Goal: Task Accomplishment & Management: Use online tool/utility

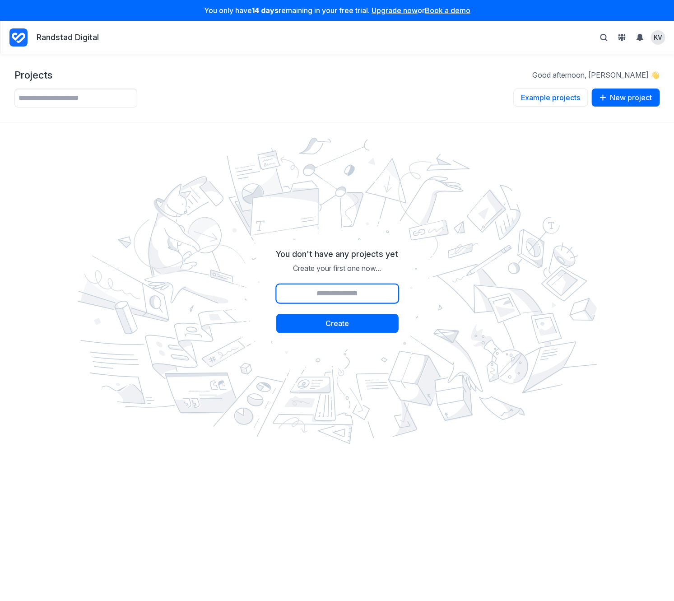
click at [337, 292] on input "Project name" at bounding box center [337, 293] width 122 height 19
type input "****"
drag, startPoint x: 377, startPoint y: 394, endPoint x: 374, endPoint y: 384, distance: 10.0
click at [377, 393] on img at bounding box center [337, 290] width 533 height 319
click at [352, 327] on button "Create" at bounding box center [337, 323] width 122 height 19
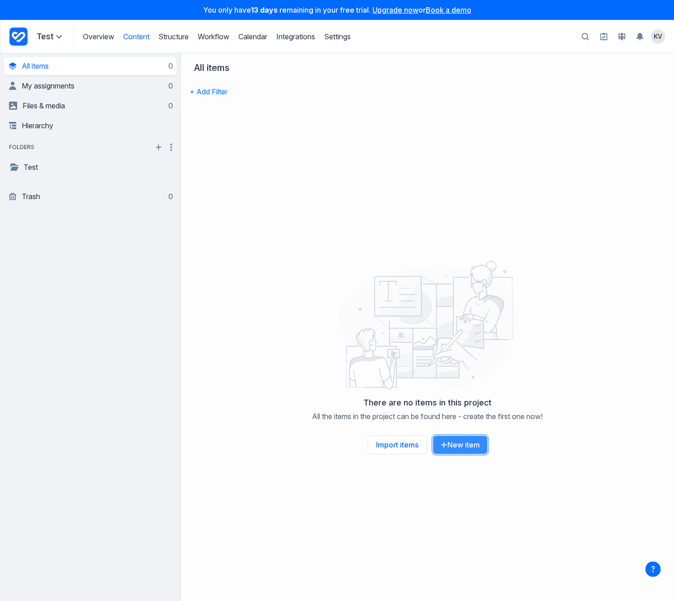
click at [476, 446] on button "New item" at bounding box center [460, 444] width 55 height 19
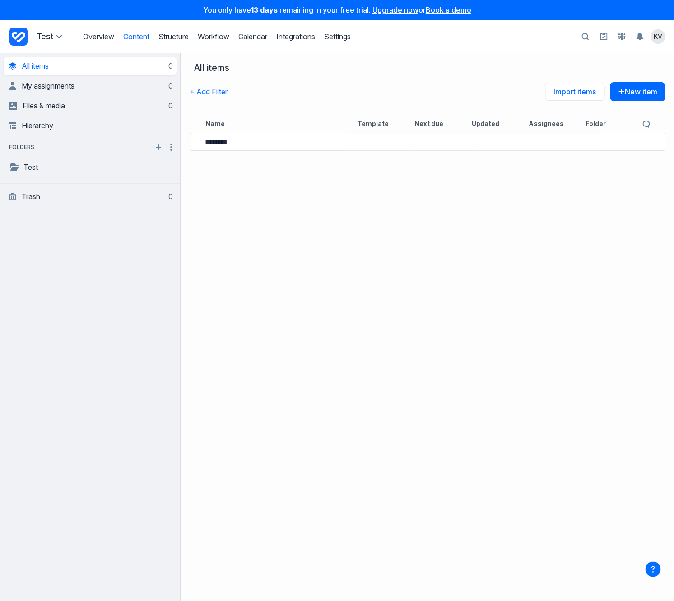
type input "********"
click at [350, 274] on div "********" at bounding box center [428, 366] width 494 height 471
drag, startPoint x: 294, startPoint y: 240, endPoint x: 267, endPoint y: 206, distance: 42.7
click at [293, 240] on div "********" at bounding box center [428, 366] width 494 height 471
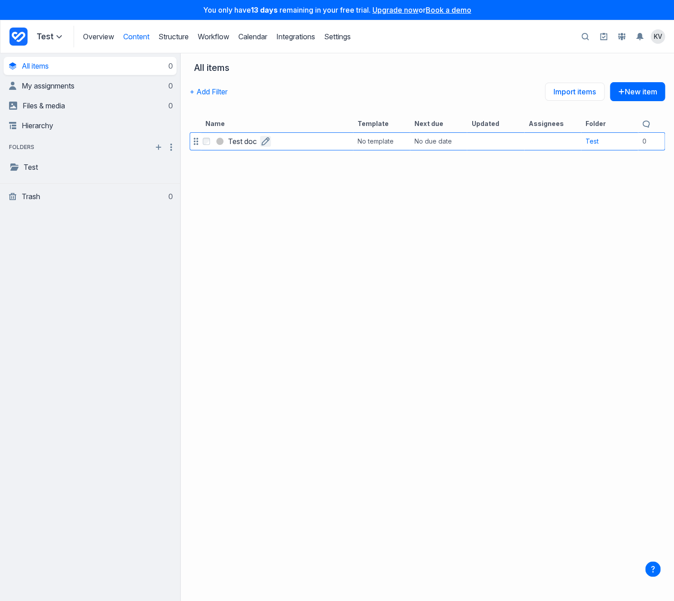
click at [266, 143] on icon "button" at bounding box center [265, 141] width 8 height 8
click at [285, 186] on div "Select Test doc Rename item ******** No template No due date Test 0 comments" at bounding box center [428, 366] width 494 height 471
click at [564, 86] on link "Import items" at bounding box center [575, 92] width 60 height 18
click at [232, 143] on h3 "Test doc" at bounding box center [242, 141] width 29 height 11
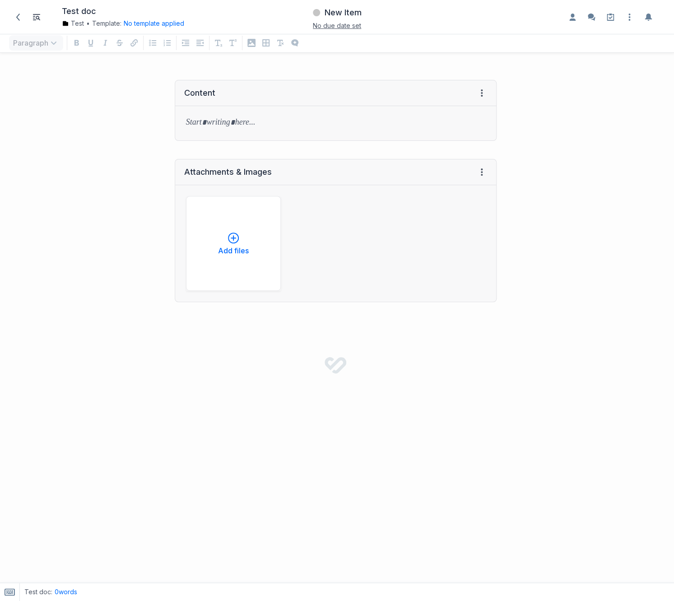
click at [232, 146] on div "Content View HTML View history → Tab to insert" at bounding box center [336, 110] width 322 height 79
click at [222, 116] on div at bounding box center [335, 123] width 321 height 34
click at [593, 21] on icon "Enable the commenting sidebar" at bounding box center [591, 17] width 11 height 11
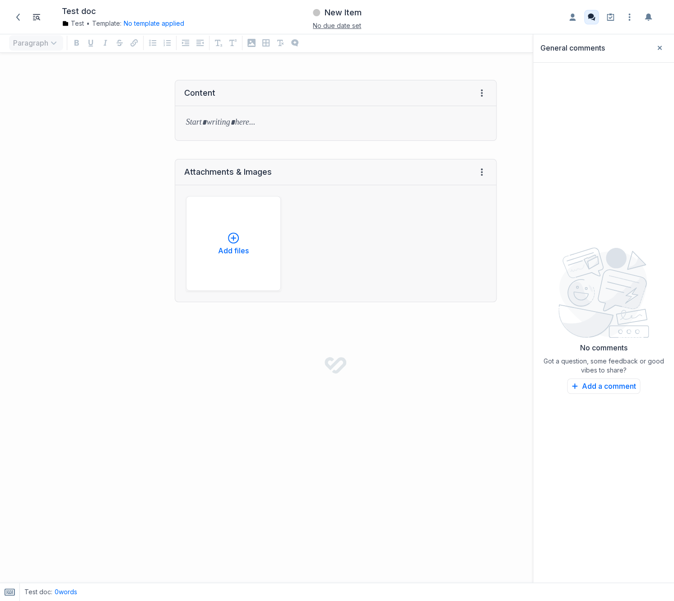
click at [593, 21] on icon "Disable the commenting sidebar" at bounding box center [591, 17] width 11 height 11
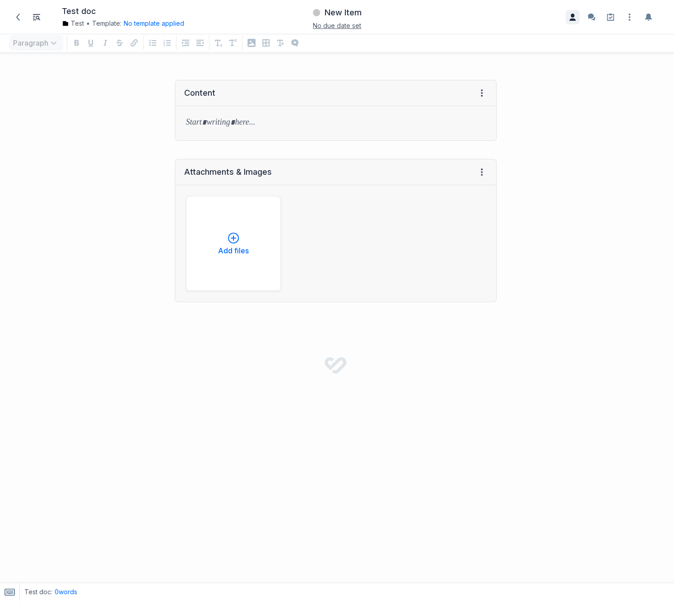
click at [573, 20] on icon "Enable the assignees sidebar" at bounding box center [572, 17] width 6 height 7
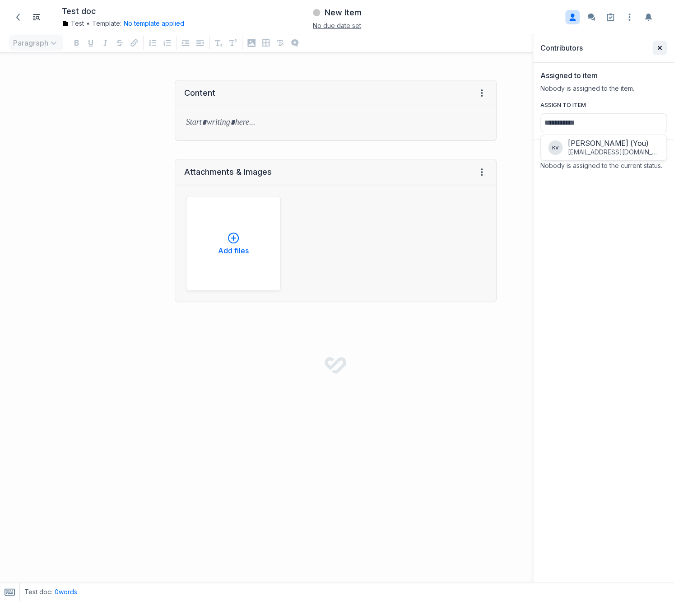
click at [659, 45] on button "Close sidebar" at bounding box center [660, 48] width 14 height 14
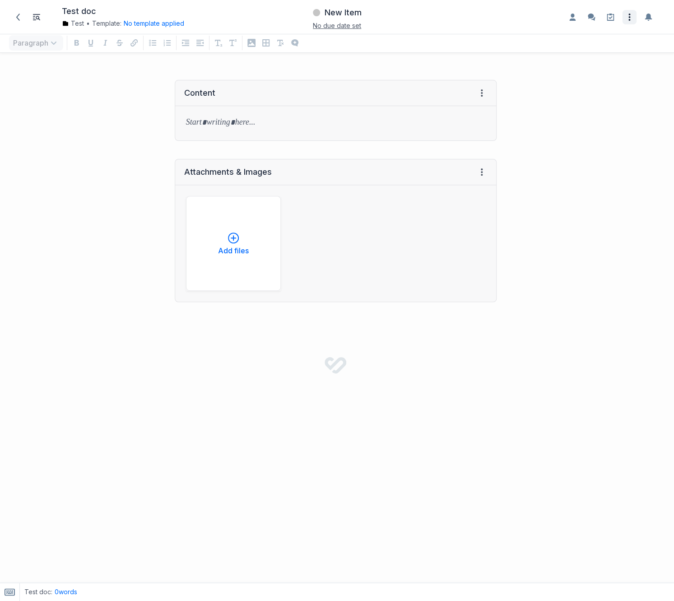
click at [632, 18] on icon "Open item settings" at bounding box center [629, 17] width 11 height 11
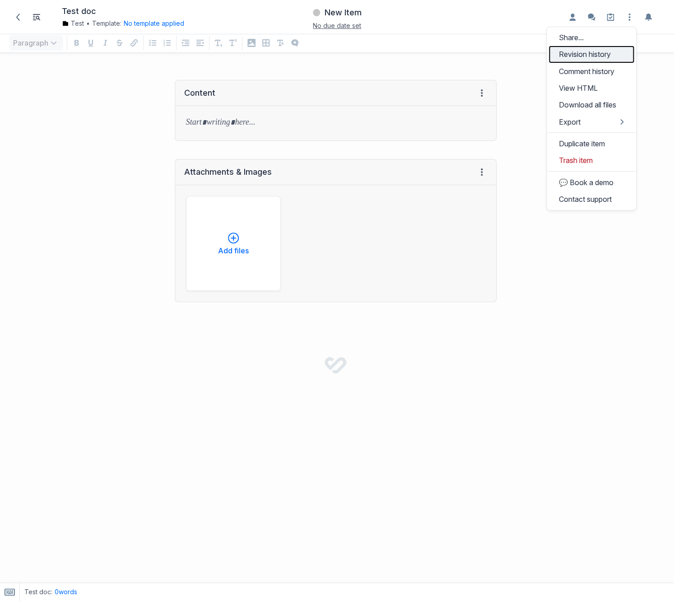
click at [603, 53] on link "Revision history" at bounding box center [591, 54] width 85 height 17
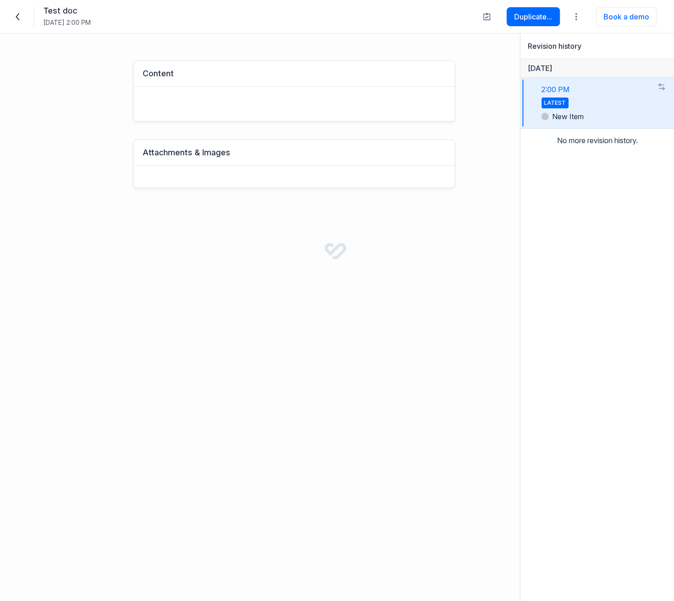
click at [16, 14] on icon at bounding box center [17, 16] width 7 height 7
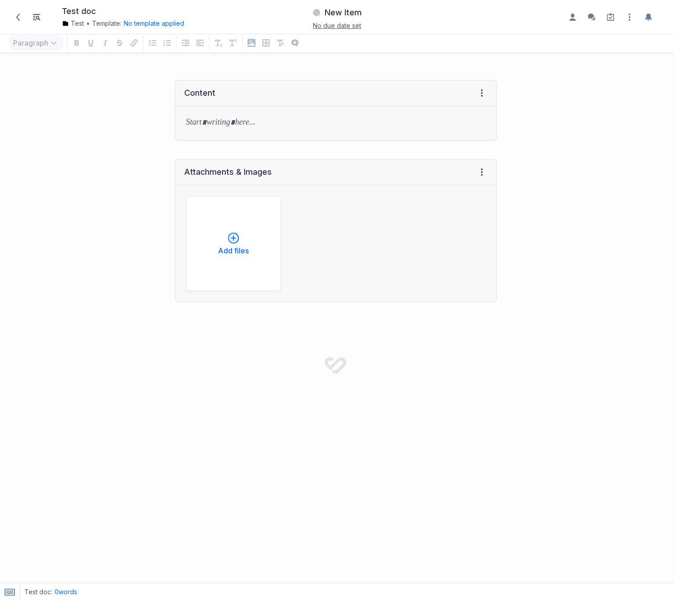
click at [629, 24] on div "Open item settings Share... Revision history Comment history View HTML Download…" at bounding box center [558, 17] width 221 height 25
click at [630, 21] on icon "Open item settings" at bounding box center [629, 17] width 11 height 11
click at [14, 16] on span at bounding box center [18, 17] width 14 height 14
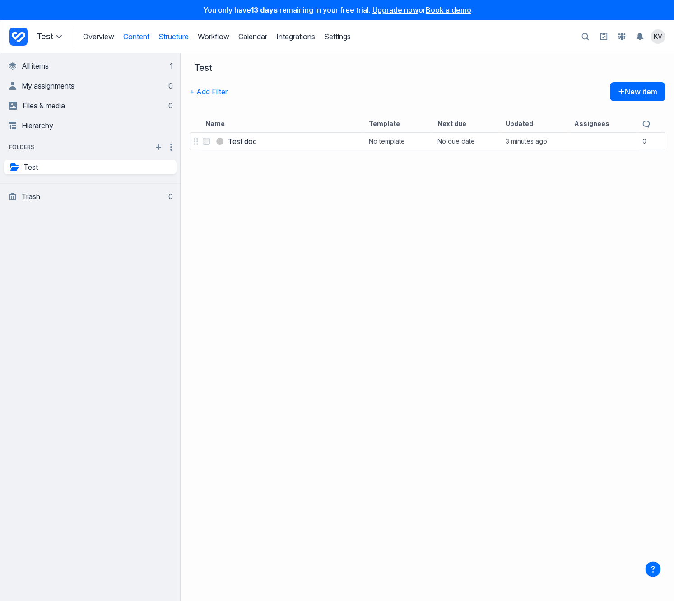
click at [187, 41] on link "Structure" at bounding box center [174, 36] width 30 height 9
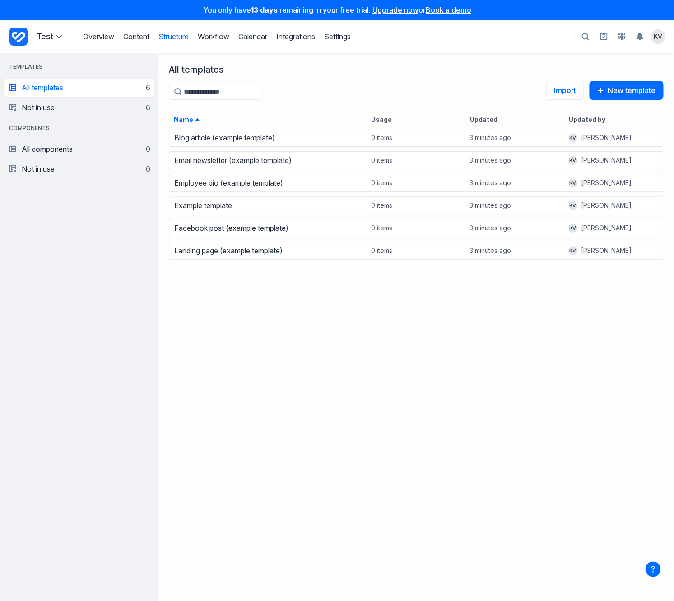
scroll to position [473, 516]
click at [605, 93] on span "button" at bounding box center [602, 90] width 11 height 7
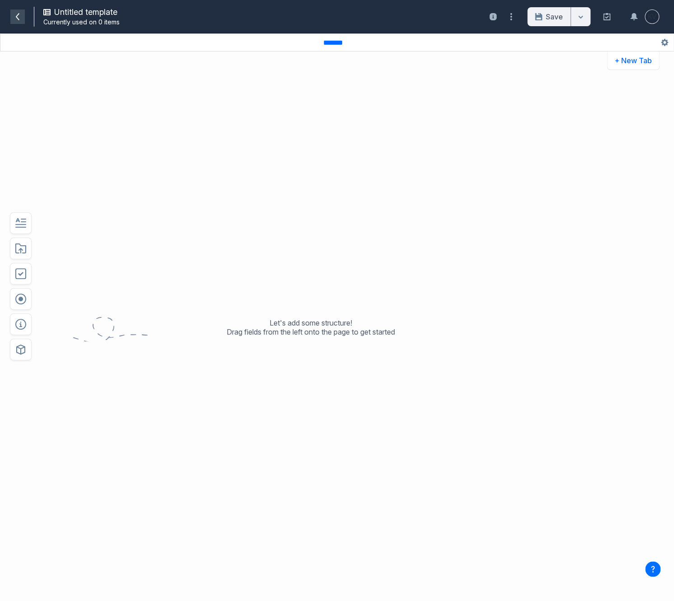
click at [17, 14] on icon at bounding box center [17, 16] width 7 height 7
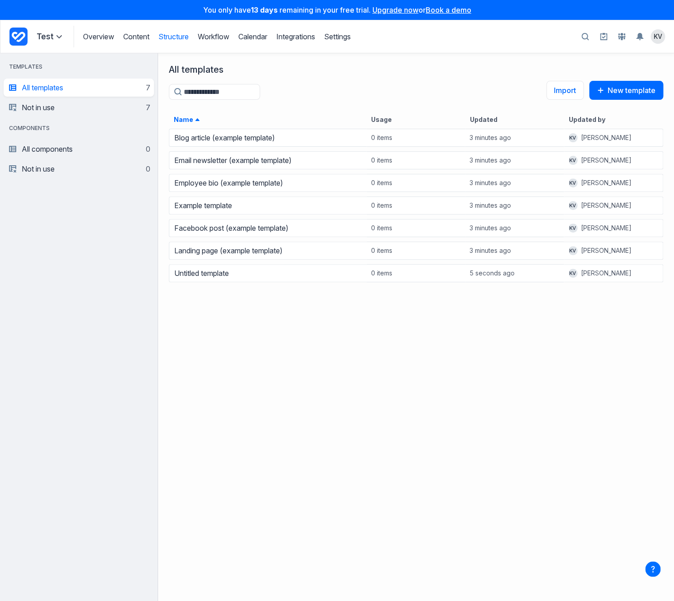
scroll to position [473, 516]
click at [222, 41] on link "Workflow" at bounding box center [214, 36] width 32 height 9
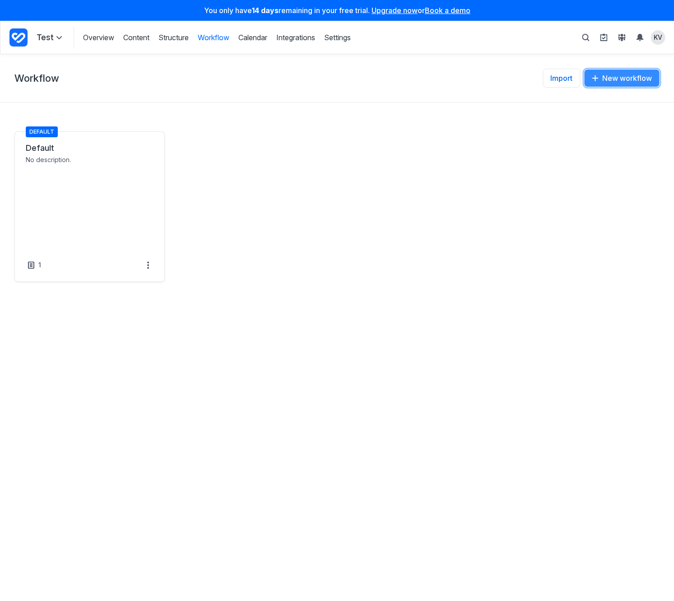
click at [627, 78] on button "New workflow" at bounding box center [622, 78] width 76 height 18
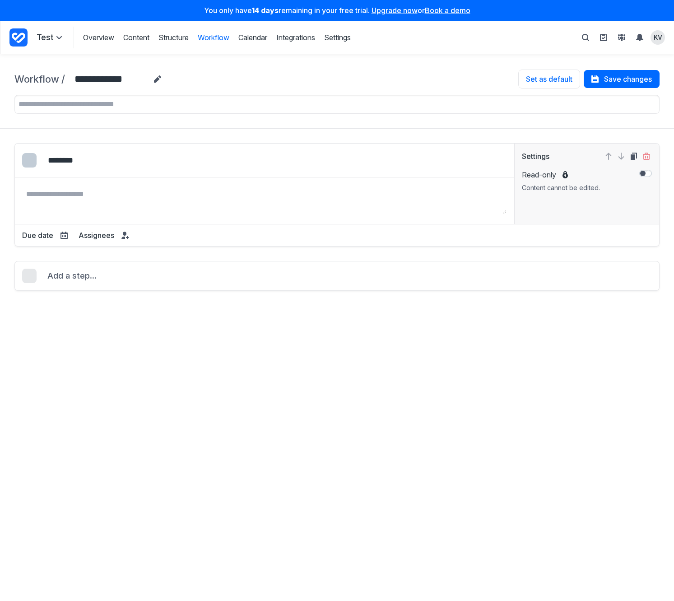
select select "*****"
click at [104, 238] on h3 "Assignees" at bounding box center [97, 235] width 36 height 11
click at [304, 39] on link "Integrations" at bounding box center [295, 38] width 39 height 10
click at [254, 39] on link "Calendar" at bounding box center [252, 38] width 29 height 10
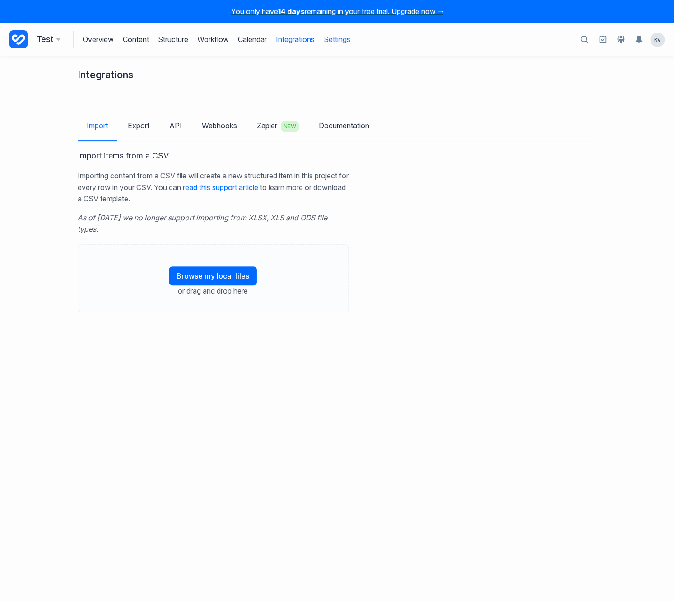
click at [339, 43] on link "Settings" at bounding box center [337, 39] width 27 height 17
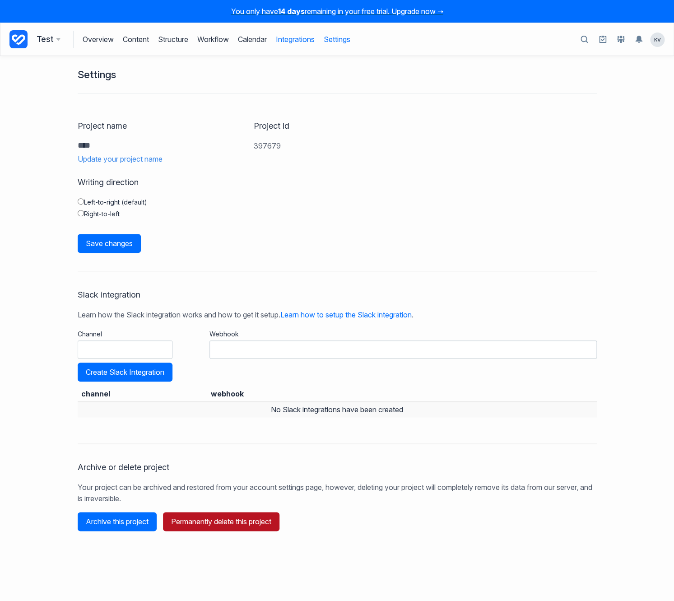
click at [282, 42] on link "Integrations" at bounding box center [295, 39] width 39 height 17
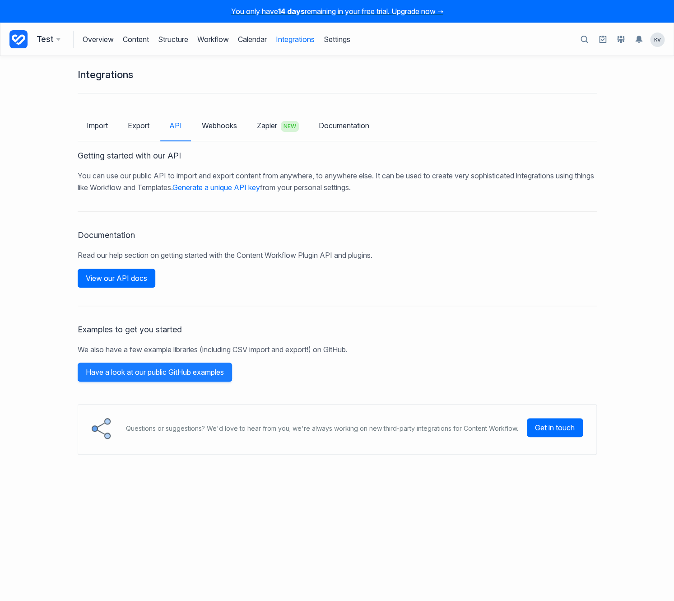
click at [207, 373] on link "Have a look at our public GitHub examples" at bounding box center [155, 372] width 154 height 19
click at [148, 281] on link "View our API docs" at bounding box center [117, 278] width 78 height 19
click at [210, 38] on link "Workflow" at bounding box center [213, 39] width 32 height 17
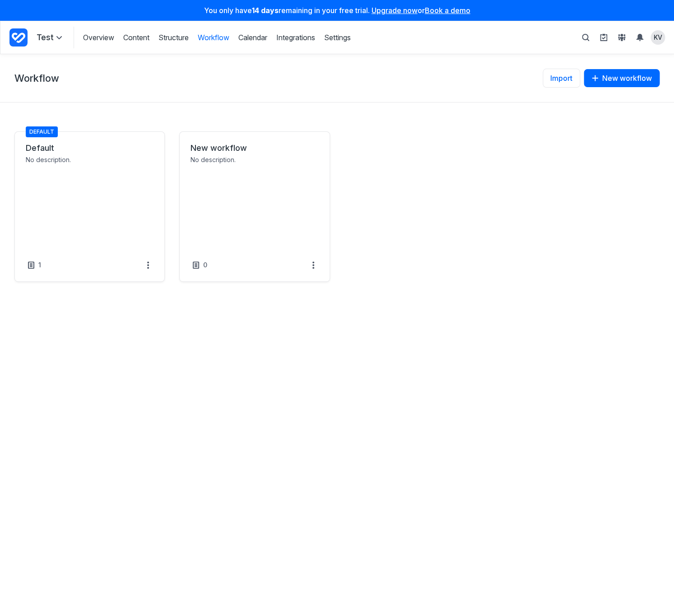
click at [182, 42] on link "Structure" at bounding box center [174, 38] width 30 height 10
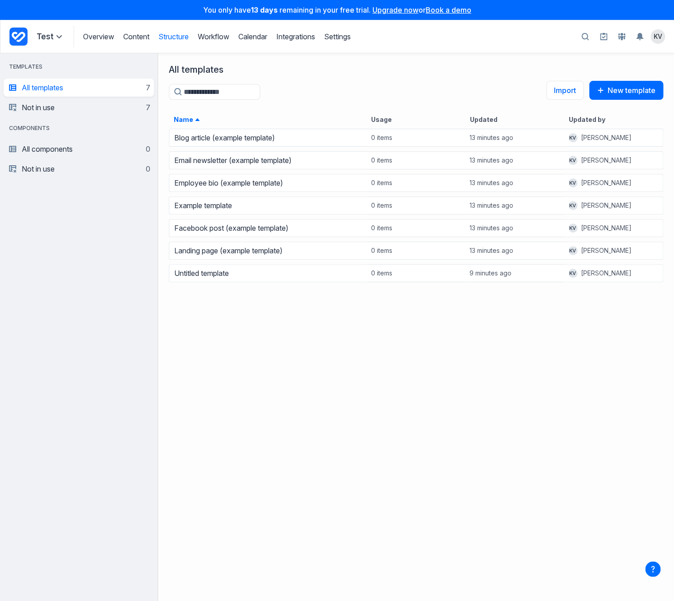
scroll to position [473, 516]
click at [261, 201] on div "Example template" at bounding box center [268, 205] width 197 height 13
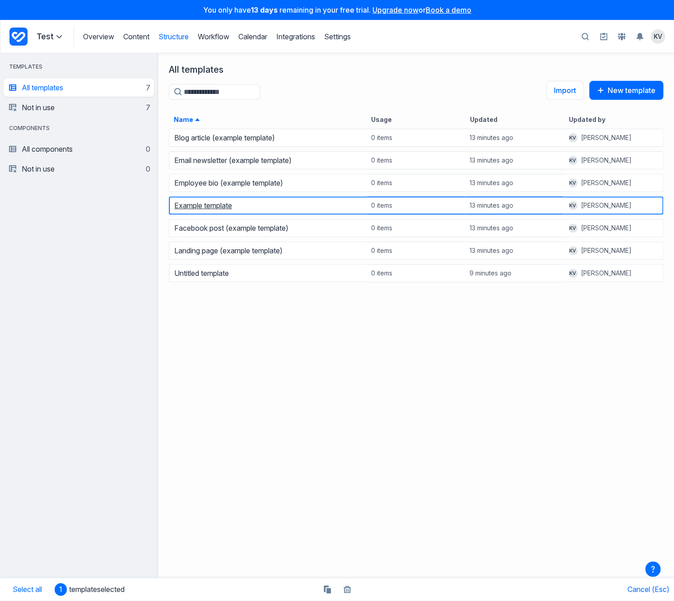
click at [212, 210] on link "Example template" at bounding box center [203, 205] width 58 height 9
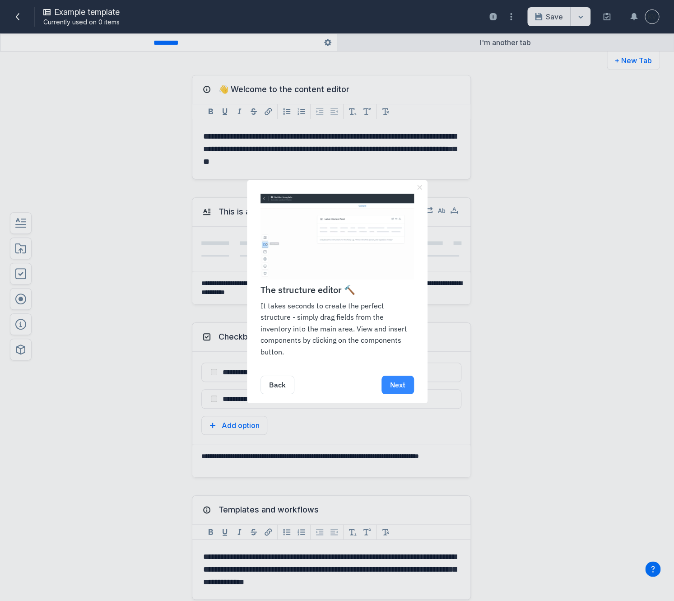
click at [394, 380] on link "Next" at bounding box center [398, 385] width 33 height 19
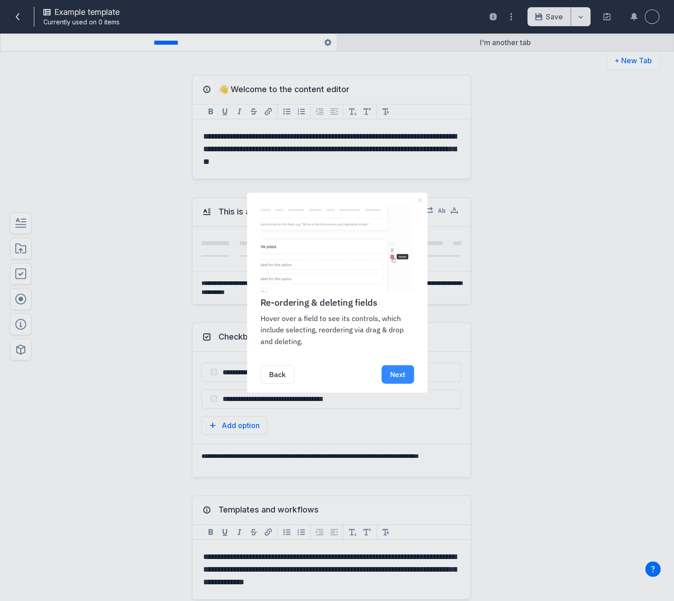
click at [399, 381] on link "Next" at bounding box center [398, 374] width 33 height 19
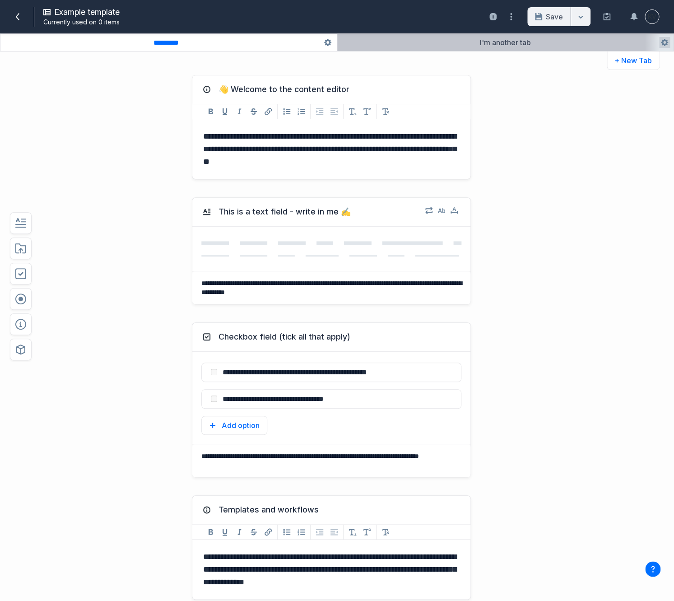
drag, startPoint x: 481, startPoint y: 49, endPoint x: 481, endPoint y: 40, distance: 9.0
click at [481, 46] on button "button" at bounding box center [505, 42] width 337 height 17
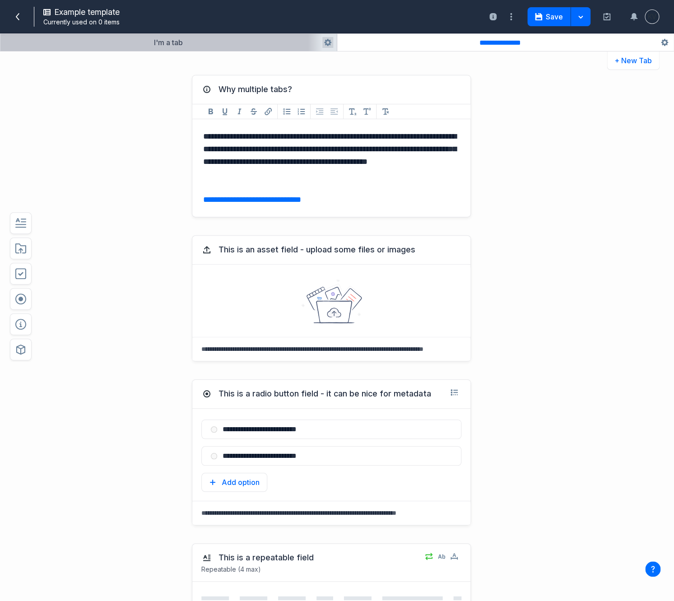
click at [227, 46] on button "button" at bounding box center [168, 42] width 336 height 17
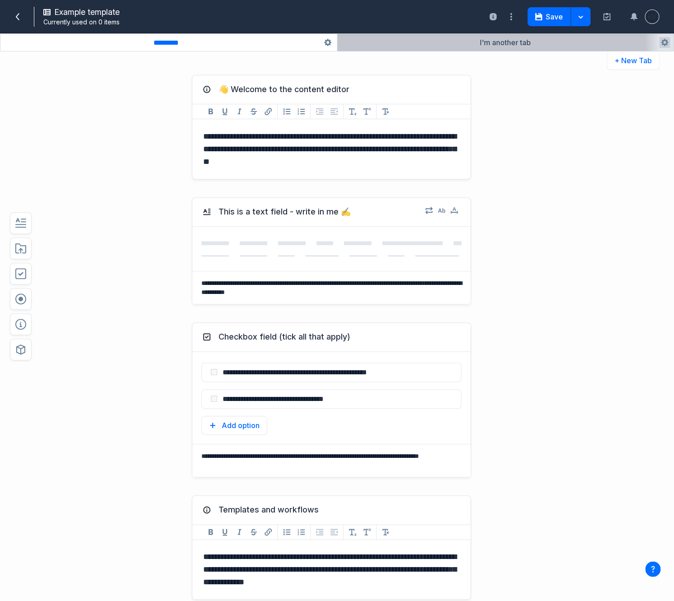
click at [441, 42] on button "button" at bounding box center [505, 42] width 337 height 17
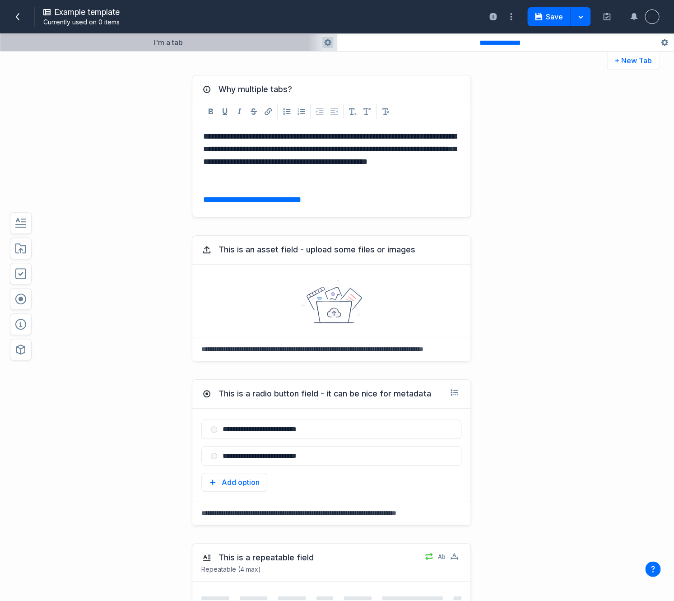
click at [255, 41] on button "button" at bounding box center [168, 42] width 336 height 17
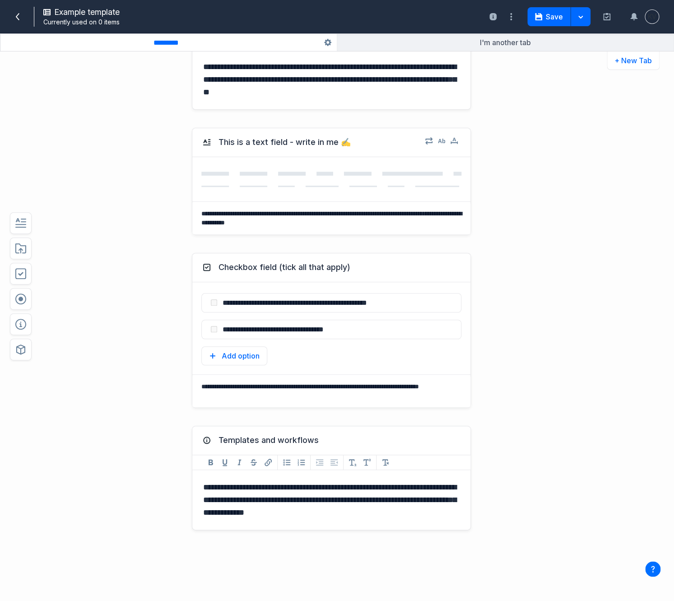
scroll to position [101, 0]
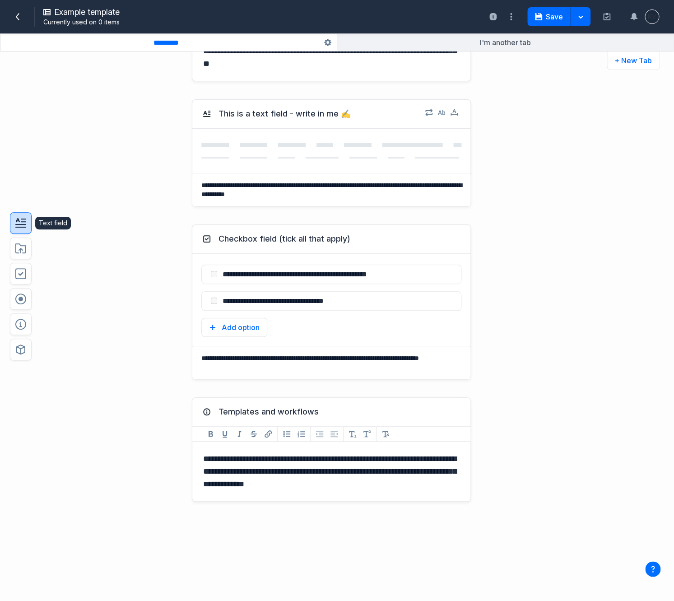
click at [19, 222] on icon "button" at bounding box center [20, 223] width 11 height 11
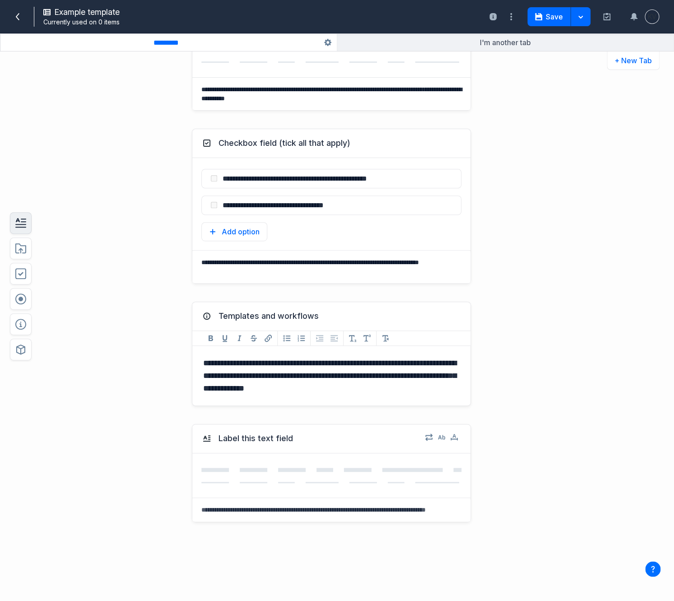
scroll to position [216, 0]
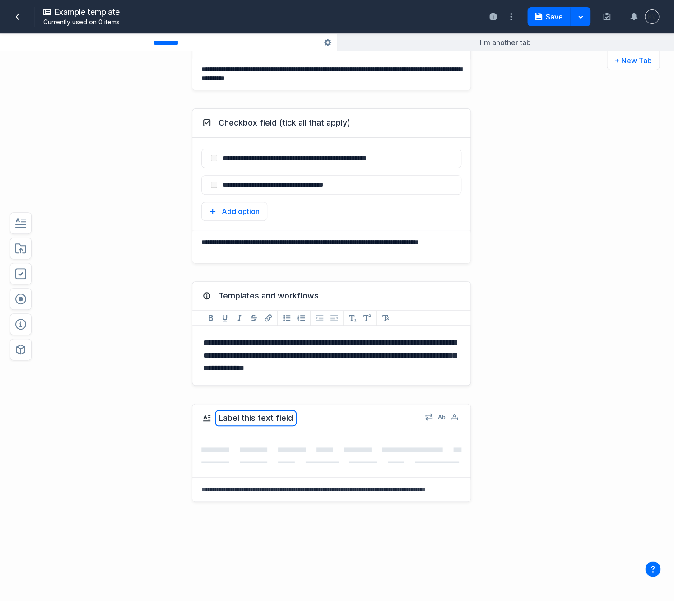
drag, startPoint x: 272, startPoint y: 412, endPoint x: 369, endPoint y: 397, distance: 97.8
click at [272, 275] on div "**********" at bounding box center [311, 119] width 494 height 535
drag, startPoint x: 380, startPoint y: 412, endPoint x: 379, endPoint y: 384, distance: 27.6
click at [379, 387] on div "**********" at bounding box center [311, 119] width 494 height 535
click at [17, 295] on icon "button" at bounding box center [20, 299] width 11 height 11
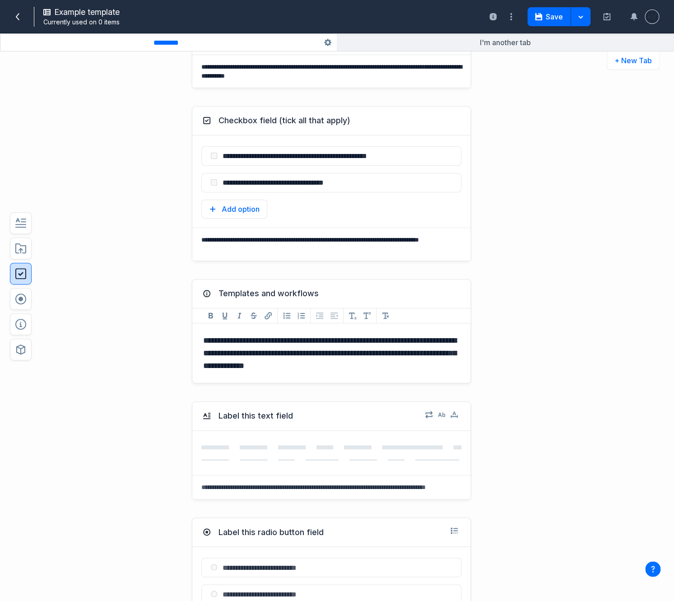
click at [21, 281] on button "button" at bounding box center [21, 274] width 22 height 22
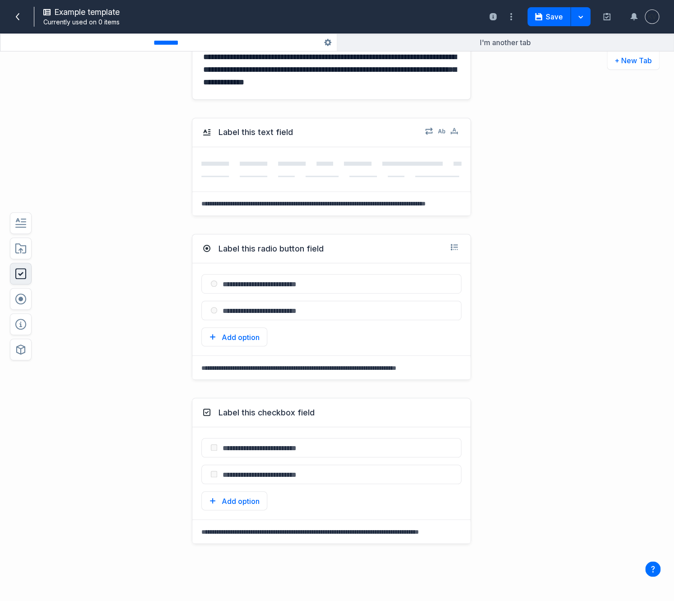
scroll to position [549, 0]
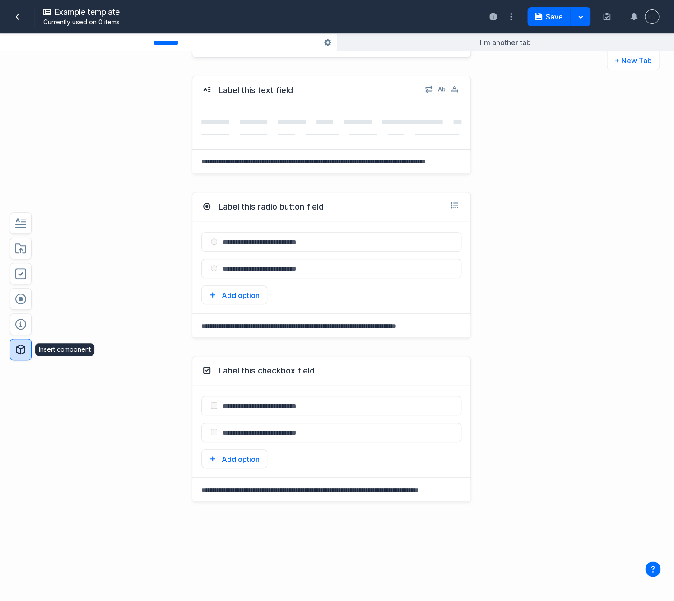
click at [31, 349] on button "button" at bounding box center [21, 350] width 22 height 22
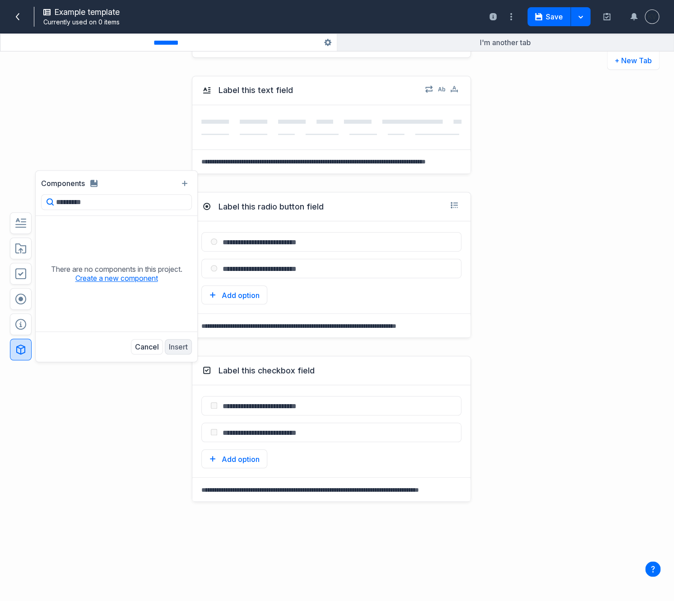
click at [93, 279] on button "Create a new component" at bounding box center [116, 278] width 83 height 9
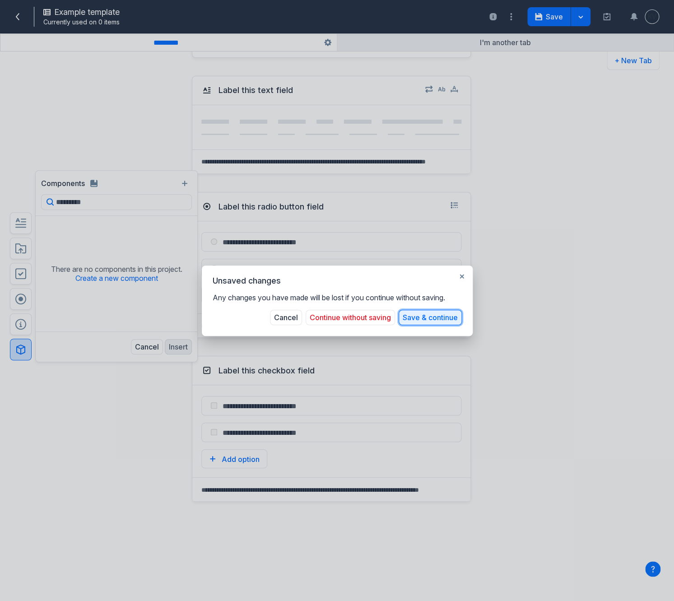
click at [447, 317] on button "Save & continue" at bounding box center [430, 317] width 63 height 15
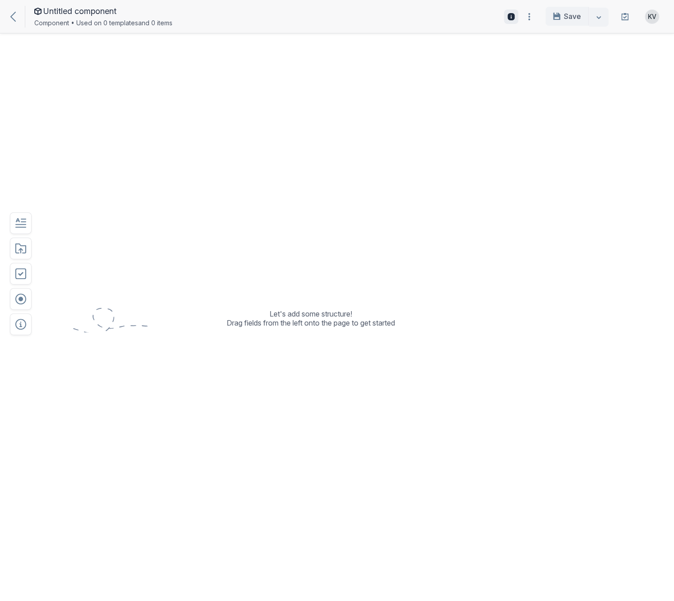
click at [510, 17] on icon at bounding box center [511, 16] width 7 height 7
click at [19, 21] on div at bounding box center [17, 16] width 14 height 10
click at [14, 17] on icon at bounding box center [12, 17] width 5 height 10
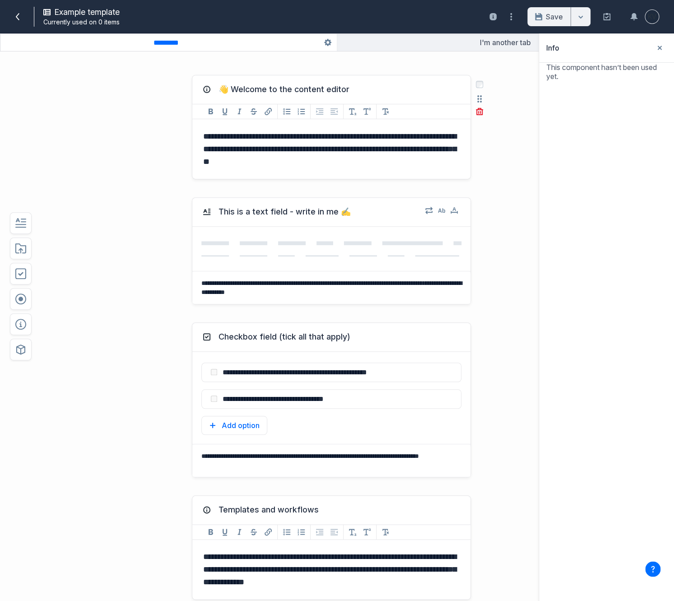
click at [353, 159] on p "**********" at bounding box center [331, 149] width 257 height 38
click at [25, 254] on button "button" at bounding box center [21, 249] width 22 height 22
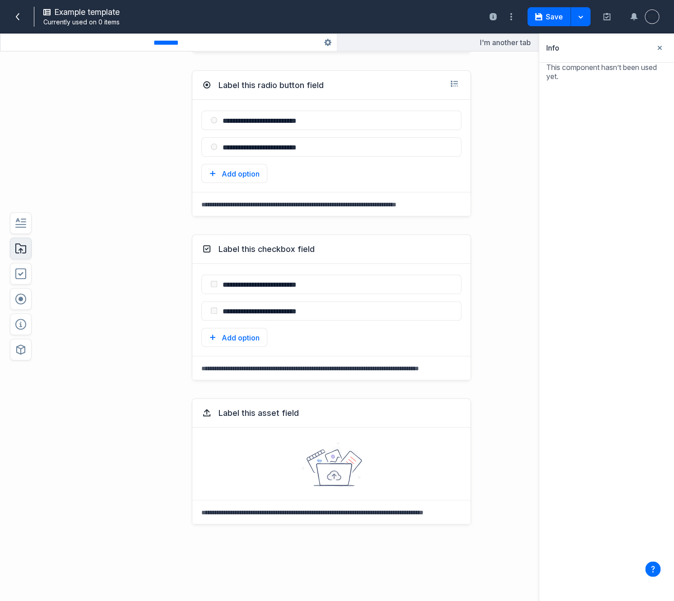
scroll to position [693, 0]
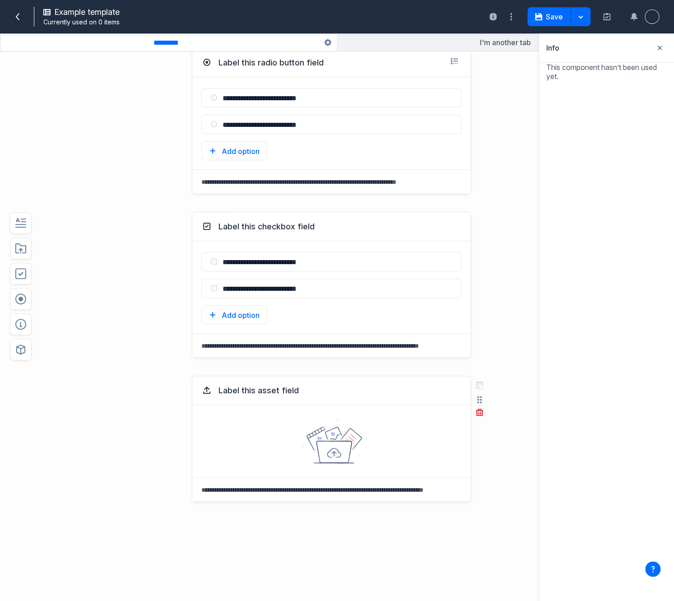
click at [362, 443] on icon at bounding box center [331, 441] width 61 height 45
click at [655, 48] on button "Close sidebar" at bounding box center [660, 48] width 14 height 14
click at [545, 21] on button "Save" at bounding box center [548, 16] width 43 height 19
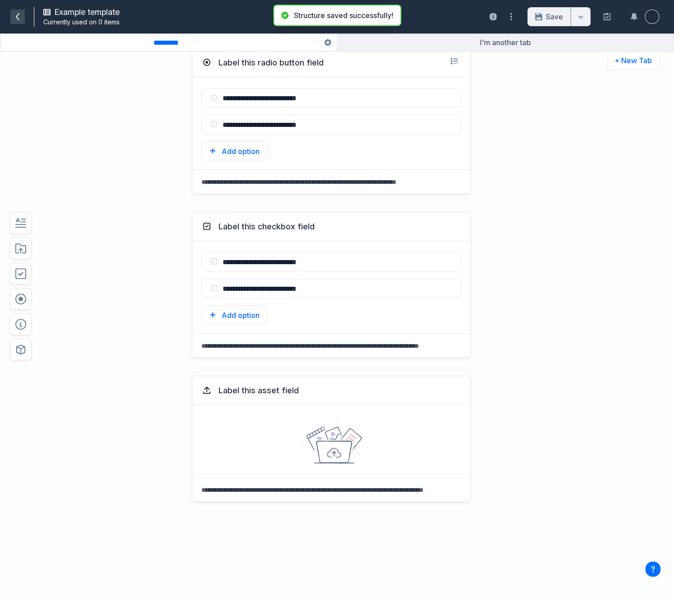
click at [17, 22] on span at bounding box center [17, 16] width 14 height 14
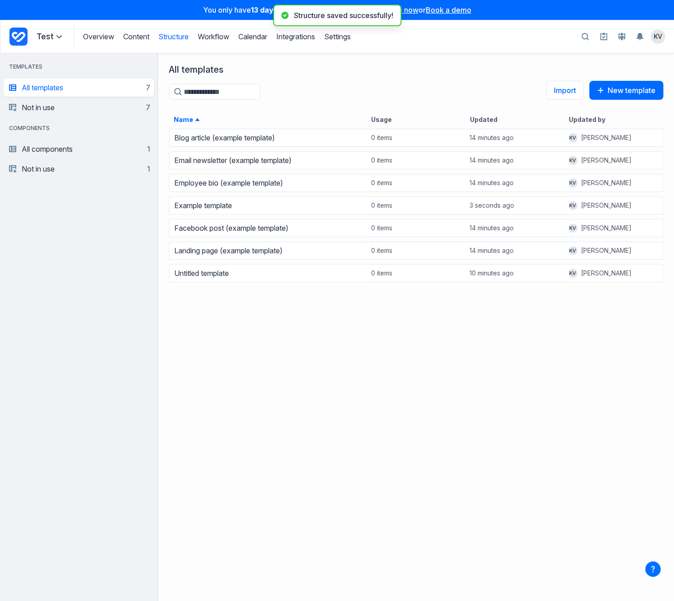
scroll to position [473, 516]
click at [144, 33] on link "Content" at bounding box center [136, 36] width 26 height 9
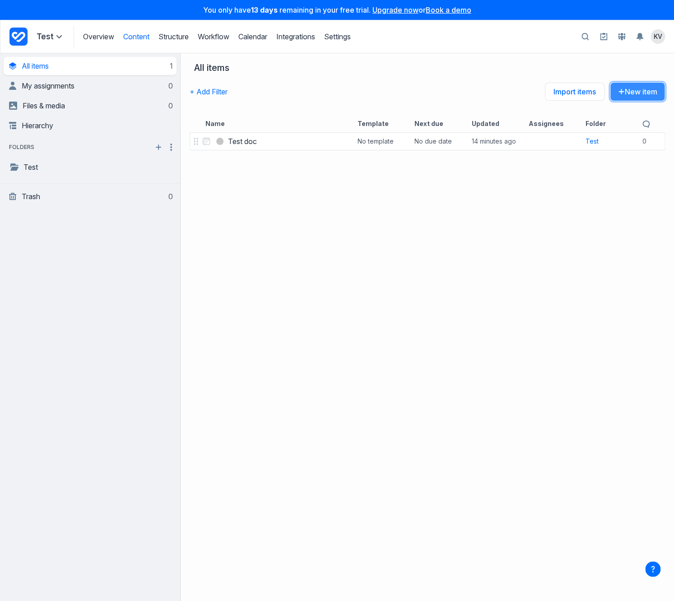
click at [628, 98] on button "New item" at bounding box center [637, 91] width 55 height 19
click at [309, 177] on div "Select Test doc Test doc No template No due date 14 minutes ago Test 0 comments" at bounding box center [428, 366] width 494 height 471
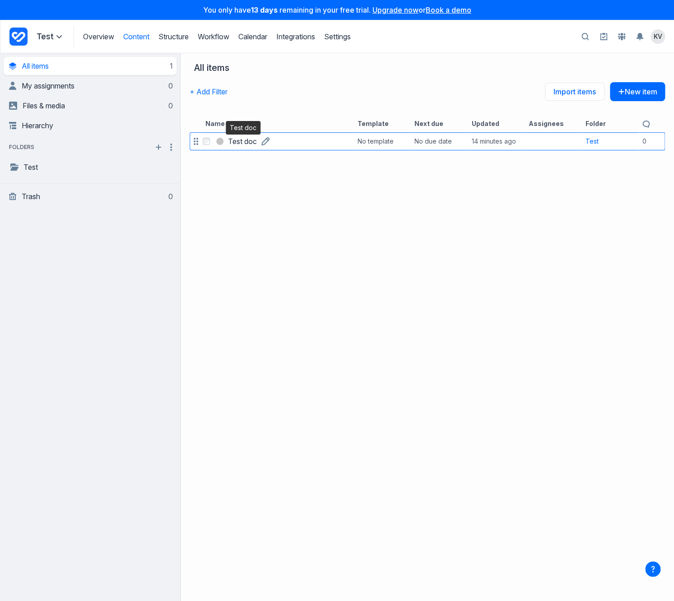
click at [236, 141] on h3 "Test doc" at bounding box center [242, 141] width 29 height 11
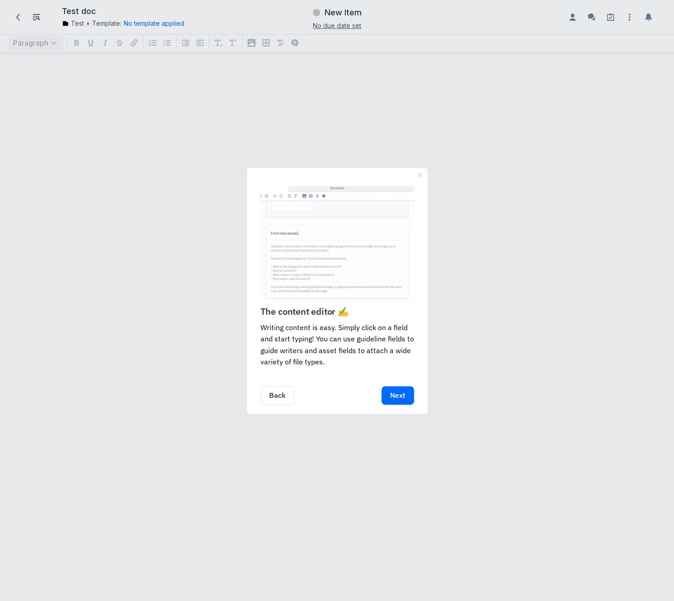
click at [399, 394] on link "Next" at bounding box center [398, 395] width 33 height 19
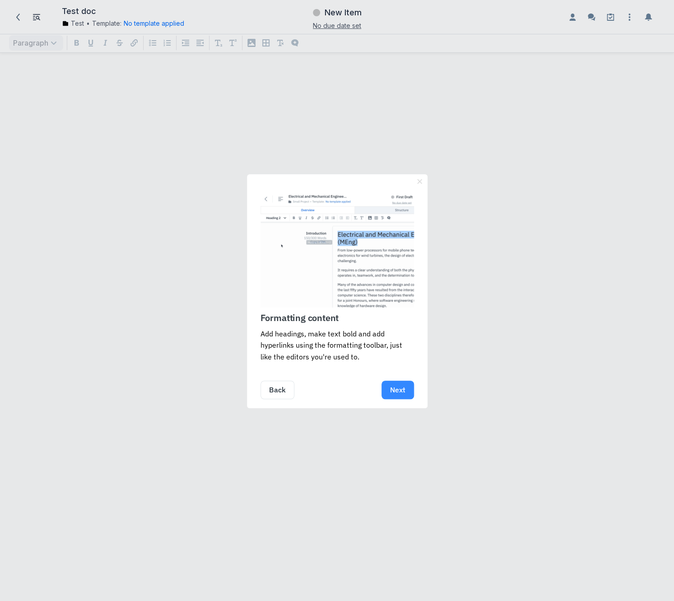
click at [399, 394] on link "Next" at bounding box center [398, 390] width 33 height 19
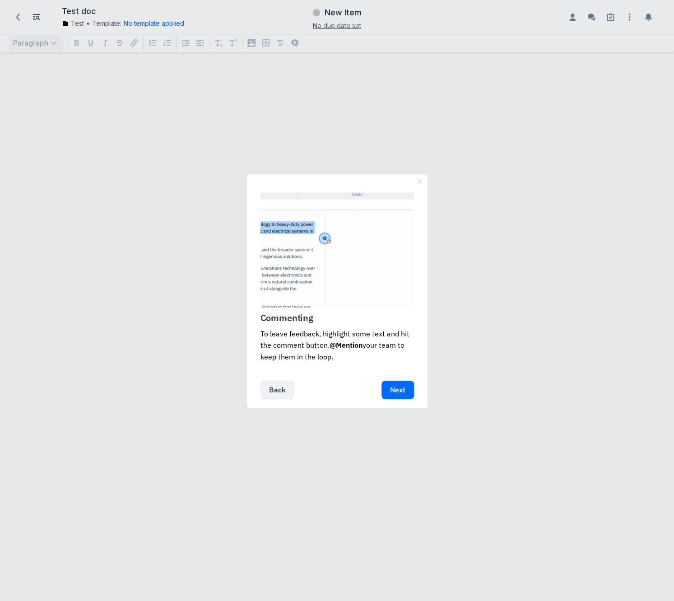
click at [280, 392] on link "Back" at bounding box center [278, 390] width 34 height 19
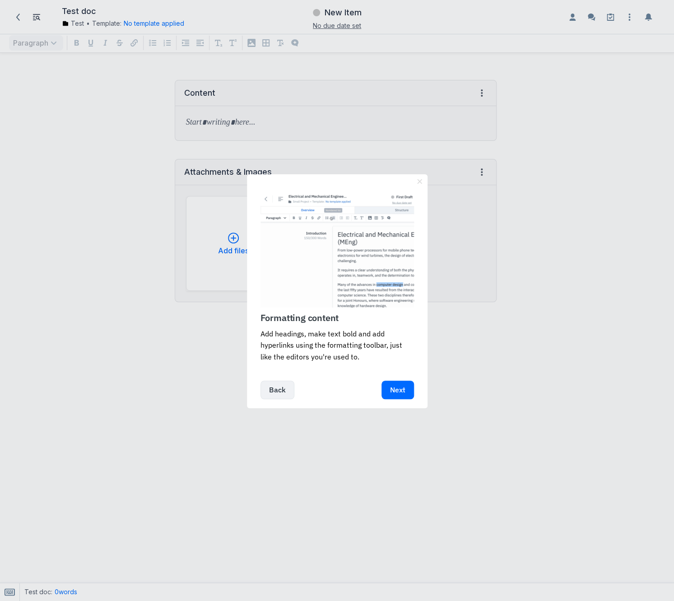
click at [284, 391] on link "Back" at bounding box center [278, 390] width 34 height 19
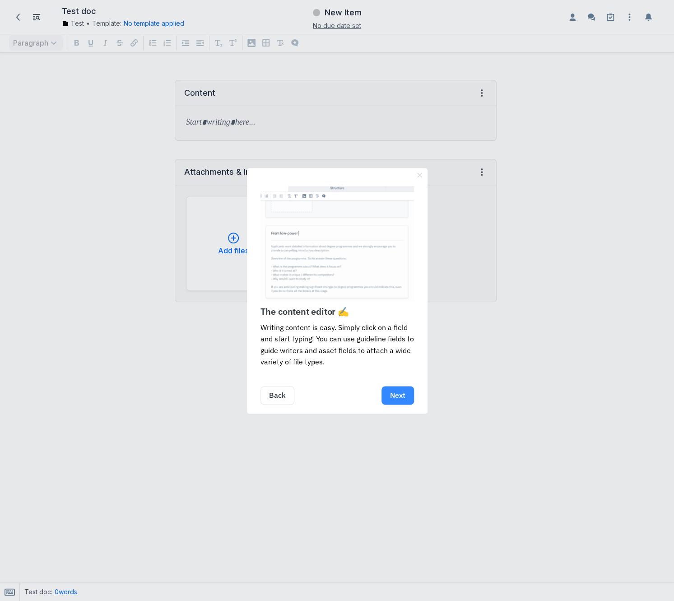
click at [392, 394] on link "Next" at bounding box center [398, 395] width 33 height 19
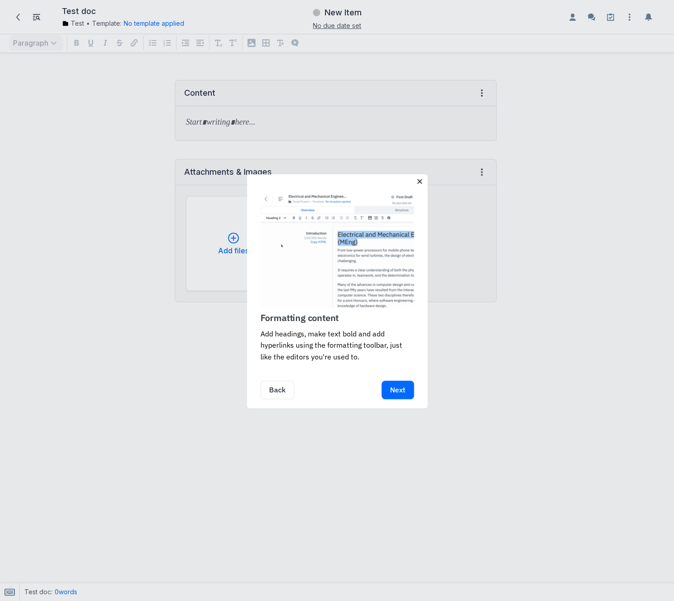
click at [421, 182] on link "×" at bounding box center [420, 181] width 10 height 14
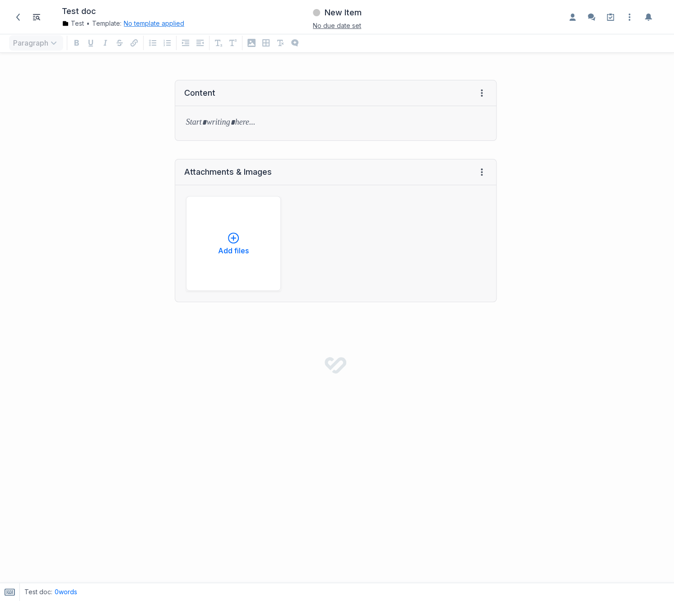
click at [170, 23] on button "No template applied" at bounding box center [154, 23] width 61 height 9
click at [181, 61] on button "Choose template Down icon" at bounding box center [189, 63] width 121 height 20
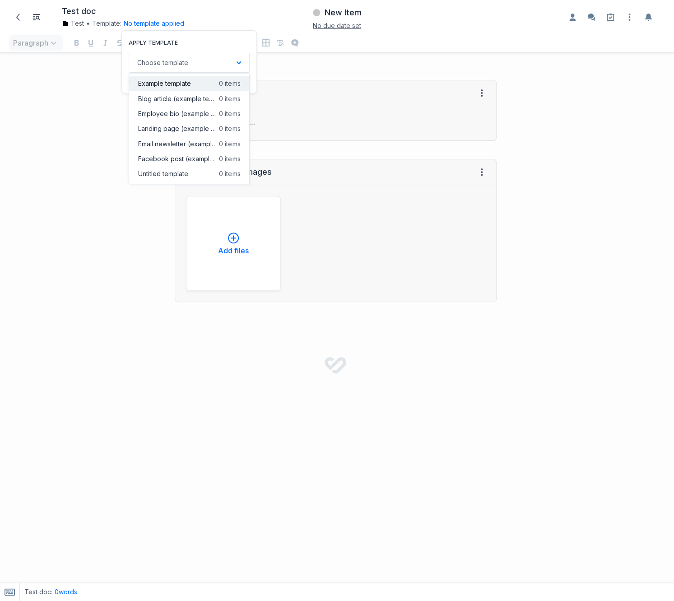
click at [166, 86] on span "Example template" at bounding box center [164, 83] width 53 height 9
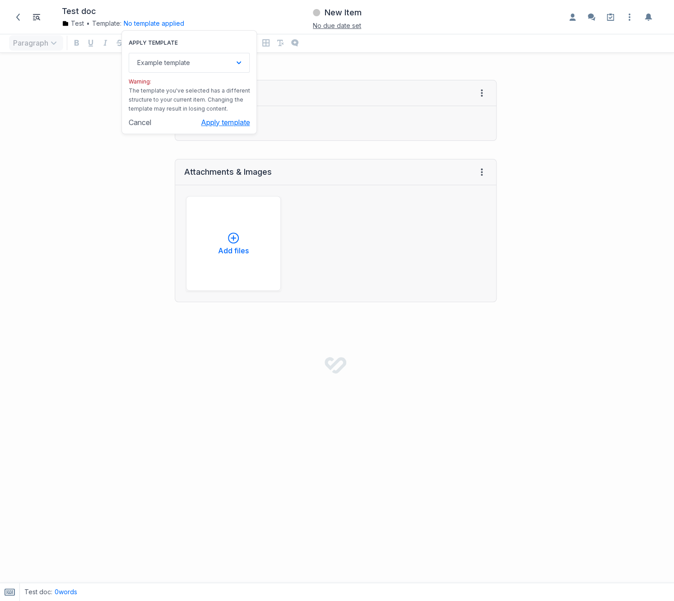
click at [224, 121] on button "Apply template" at bounding box center [225, 122] width 49 height 9
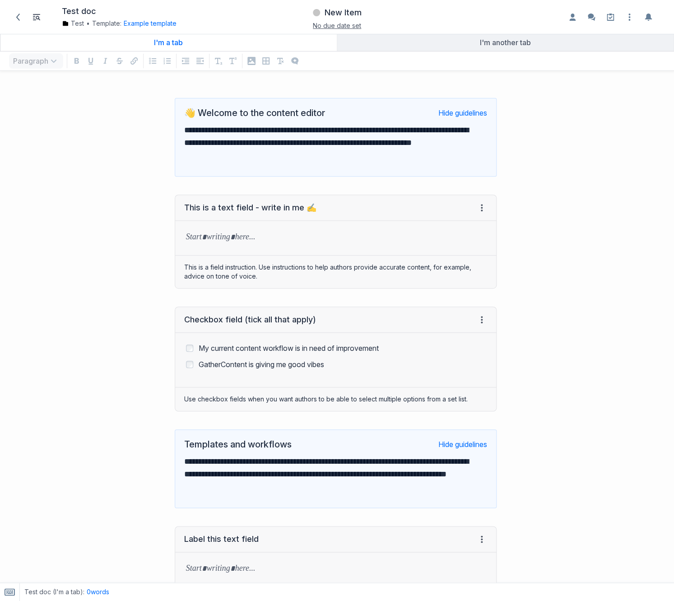
scroll to position [52, 0]
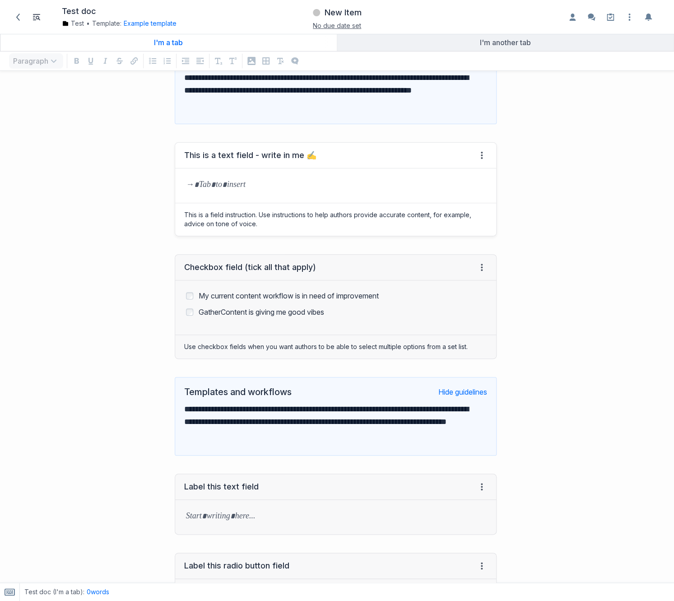
click at [313, 192] on div at bounding box center [335, 185] width 321 height 34
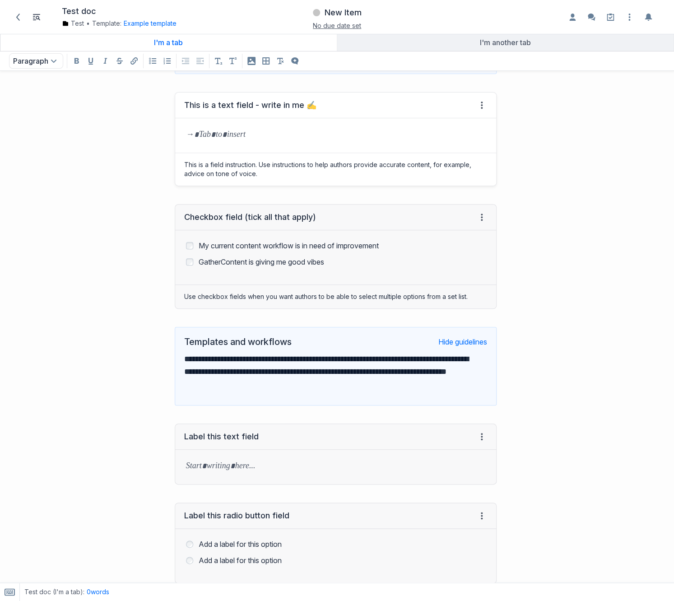
scroll to position [144, 0]
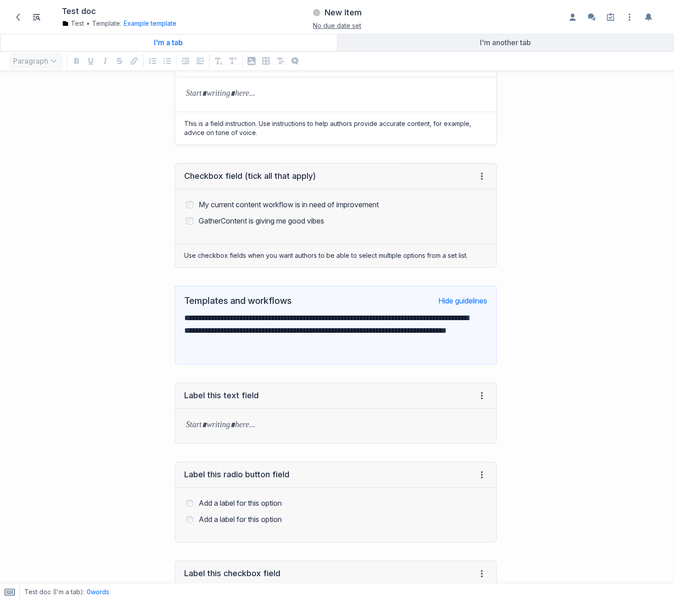
click at [313, 192] on div "My current content workflow is in need of improvement GatherContent is giving m…" at bounding box center [335, 216] width 321 height 54
click at [238, 203] on label "My current content workflow is in need of improvement" at bounding box center [289, 204] width 180 height 9
click at [238, 223] on label "GatherContent is giving me good vibes" at bounding box center [262, 220] width 126 height 9
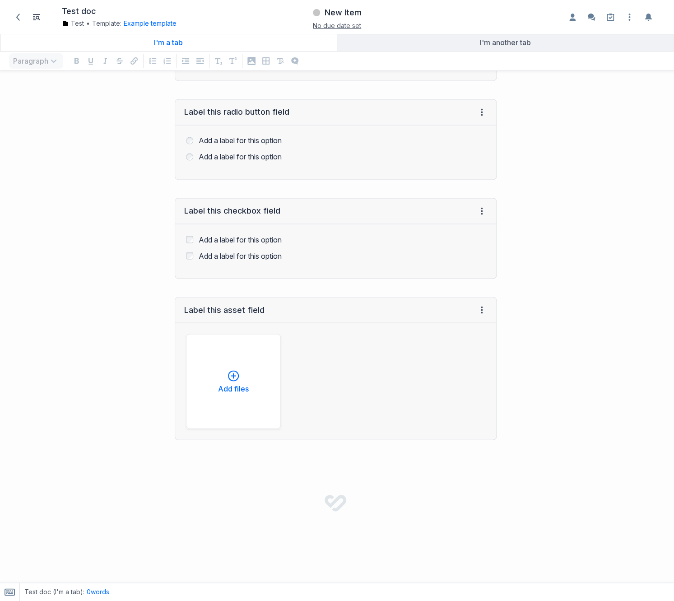
scroll to position [518, 0]
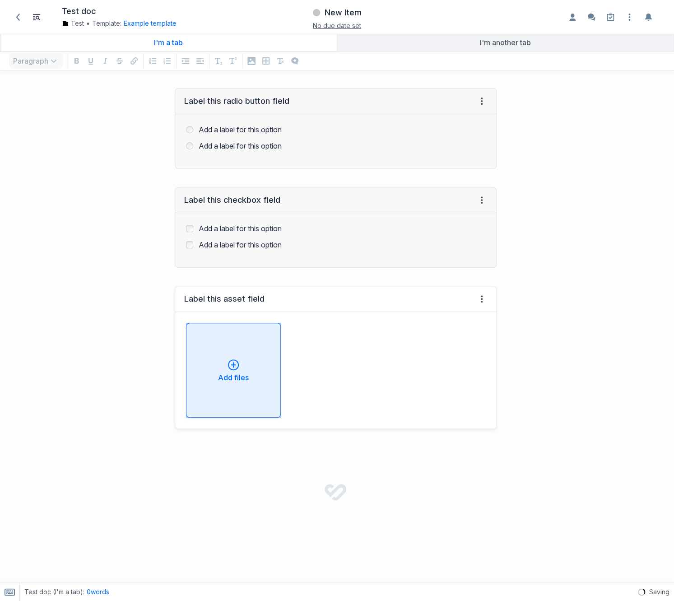
click at [242, 359] on div "Add files" at bounding box center [233, 370] width 79 height 22
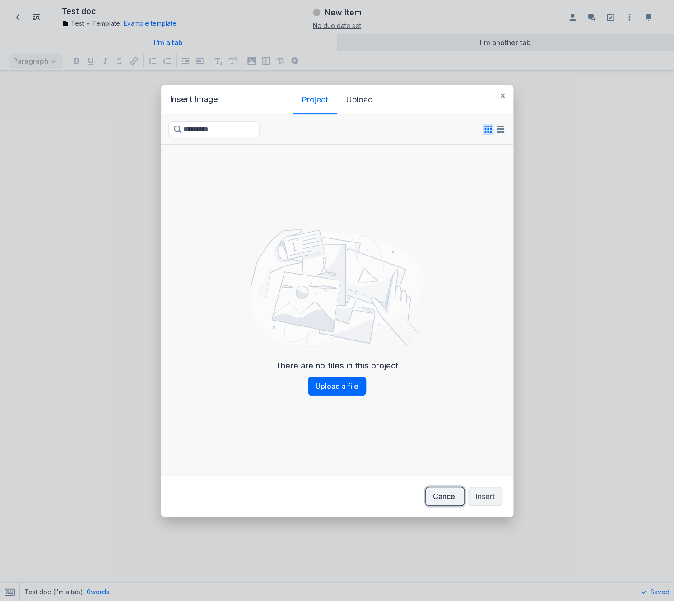
click at [451, 491] on button "Cancel" at bounding box center [444, 496] width 39 height 19
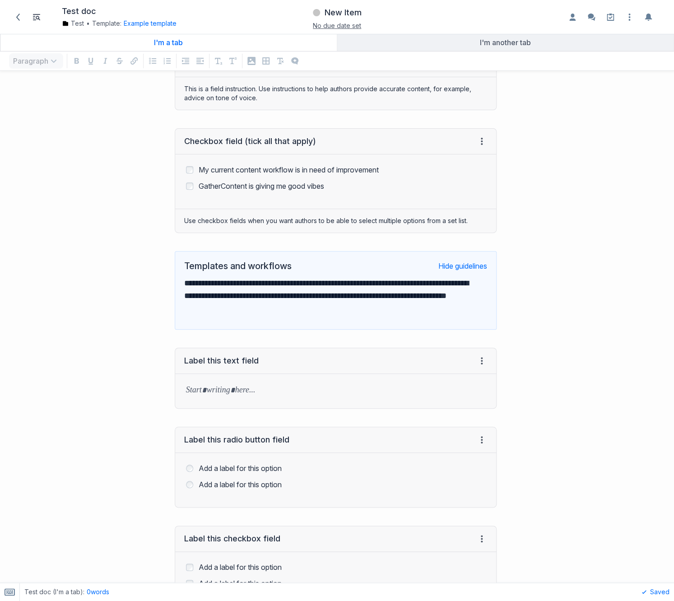
scroll to position [0, 0]
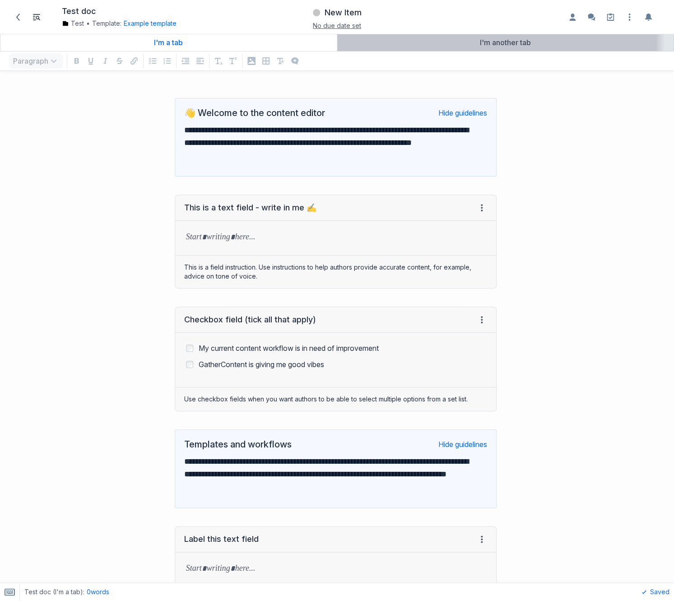
click at [489, 47] on div "I'm another tab" at bounding box center [506, 42] width 330 height 9
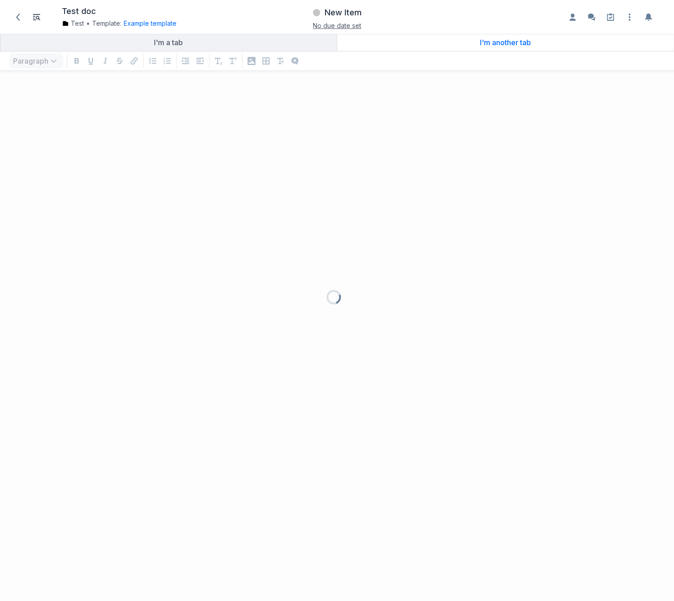
click at [333, 25] on span "No due date set" at bounding box center [337, 26] width 48 height 8
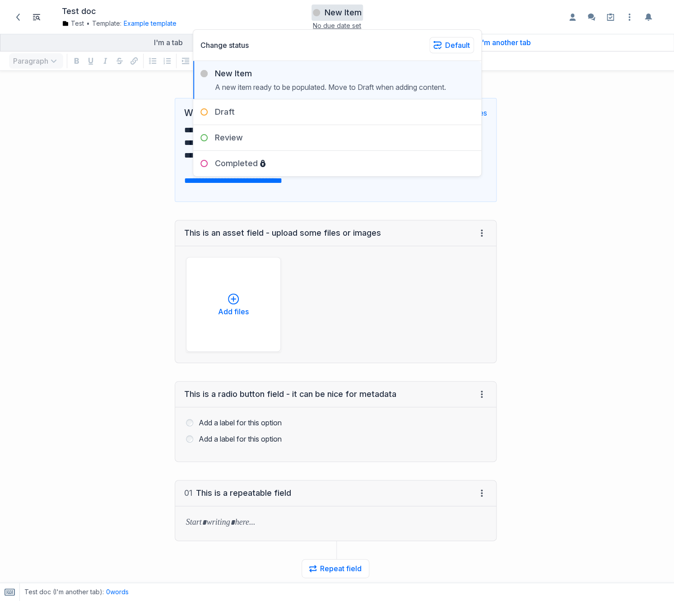
click at [595, 135] on div at bounding box center [590, 410] width 168 height 643
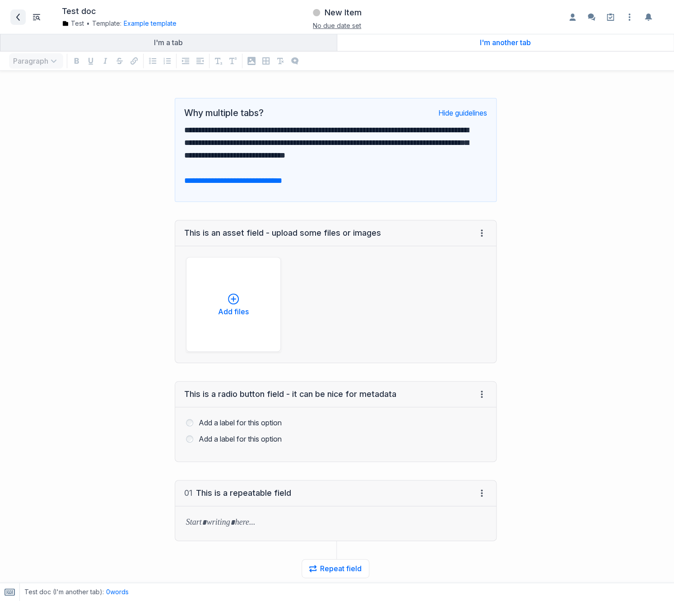
click at [20, 18] on icon at bounding box center [17, 17] width 7 height 7
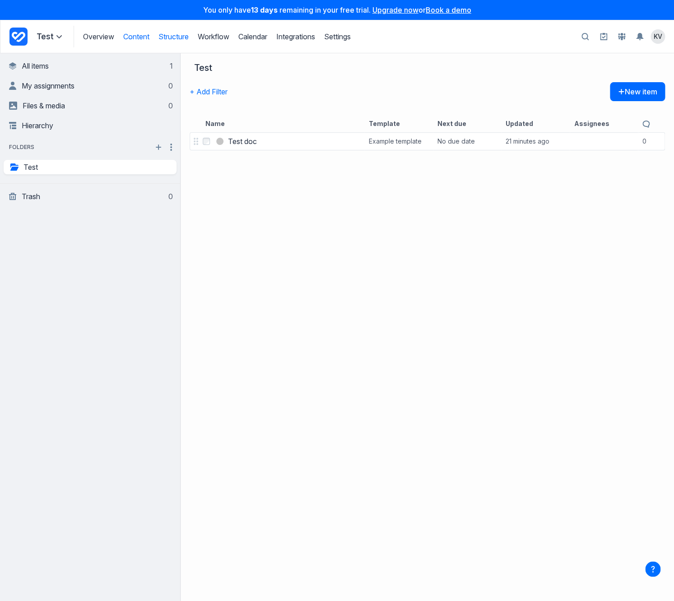
click at [170, 37] on link "Structure" at bounding box center [174, 36] width 30 height 9
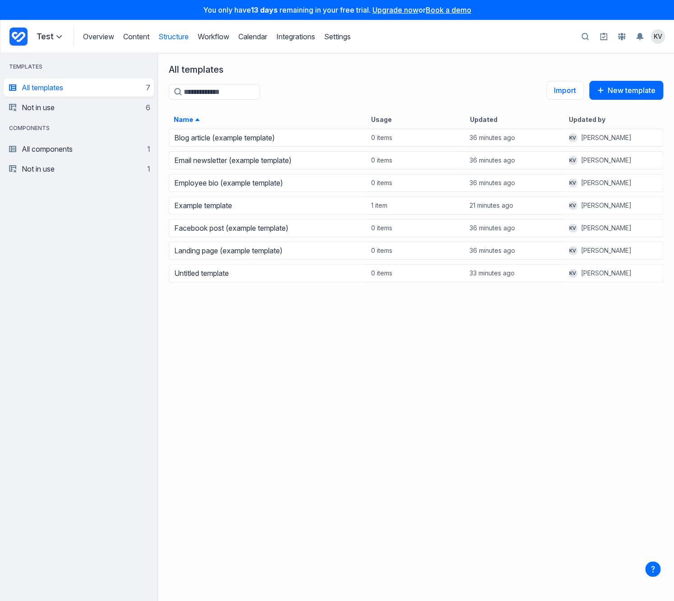
scroll to position [473, 516]
click at [202, 38] on link "Workflow" at bounding box center [214, 36] width 32 height 9
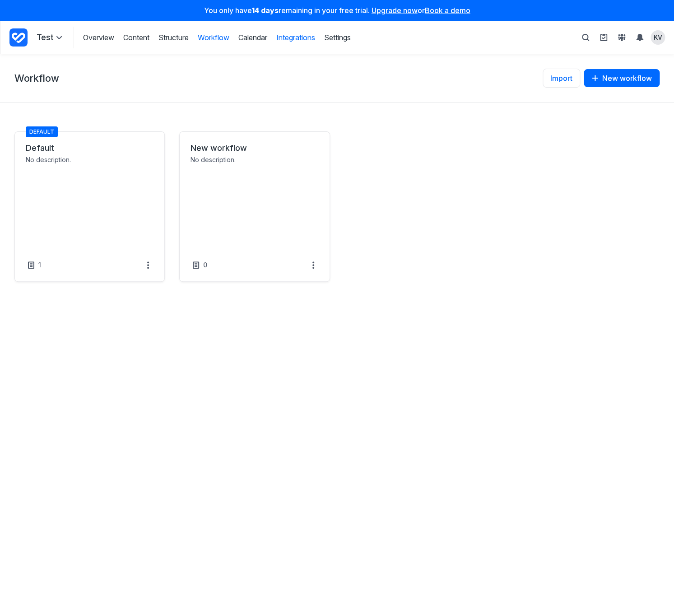
click at [310, 38] on link "Integrations" at bounding box center [295, 38] width 39 height 10
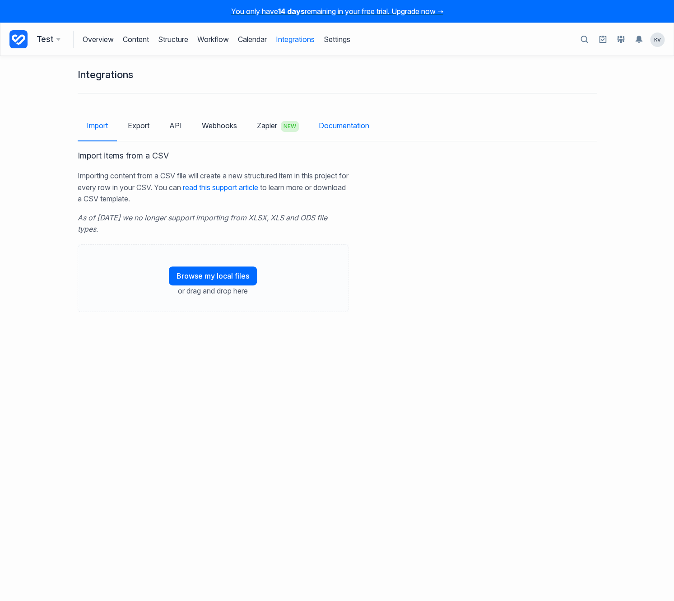
click at [342, 122] on link "Documentation" at bounding box center [344, 125] width 69 height 26
